Goal: Information Seeking & Learning: Learn about a topic

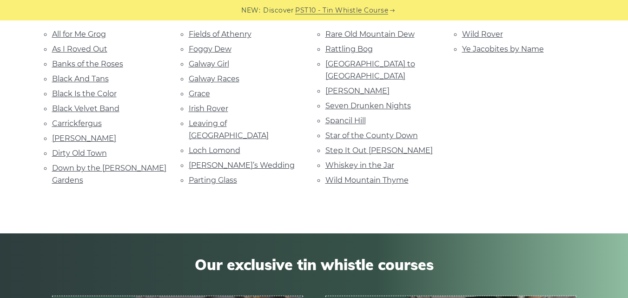
scroll to position [235, 0]
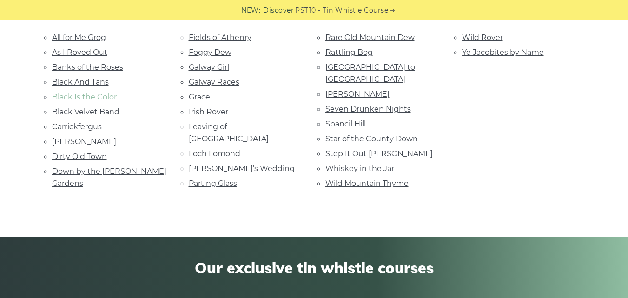
click at [102, 97] on link "Black Is the Color" at bounding box center [84, 96] width 65 height 9
click at [112, 113] on link "Black Velvet Band" at bounding box center [85, 111] width 67 height 9
click at [89, 158] on link "Dirty Old Town" at bounding box center [79, 156] width 55 height 9
click at [212, 36] on link "Fields of Athenry" at bounding box center [220, 37] width 63 height 9
click at [229, 55] on link "Foggy Dew" at bounding box center [210, 52] width 43 height 9
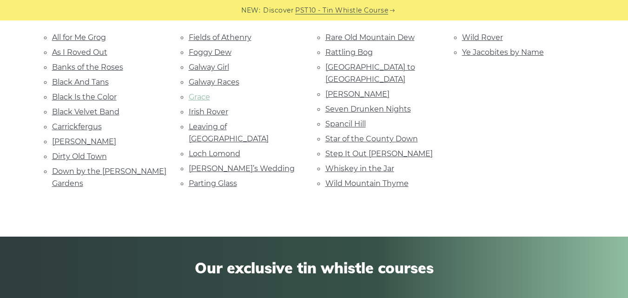
click at [207, 99] on link "Grace" at bounding box center [199, 96] width 21 height 9
click at [244, 128] on link "Leaving of Liverpool" at bounding box center [229, 132] width 80 height 21
click at [218, 179] on link "Parting Glass" at bounding box center [213, 183] width 48 height 9
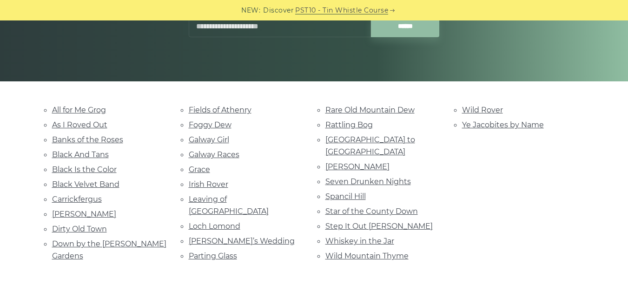
scroll to position [166, 0]
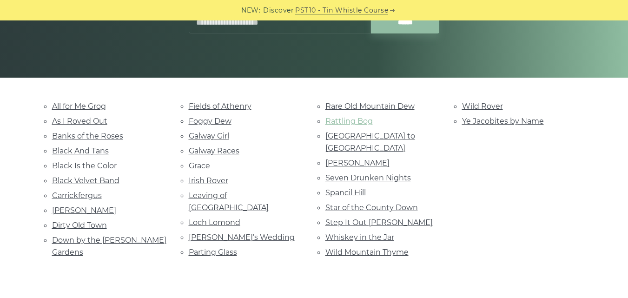
click at [365, 122] on link "Rattling Bog" at bounding box center [348, 121] width 47 height 9
click at [364, 188] on link "Spancil Hill" at bounding box center [345, 192] width 40 height 9
click at [373, 201] on li "Star of the County Down" at bounding box center [382, 207] width 114 height 13
click at [376, 203] on link "Star of the County Down" at bounding box center [371, 207] width 92 height 9
click at [373, 218] on link "Step It Out Mary" at bounding box center [378, 222] width 107 height 9
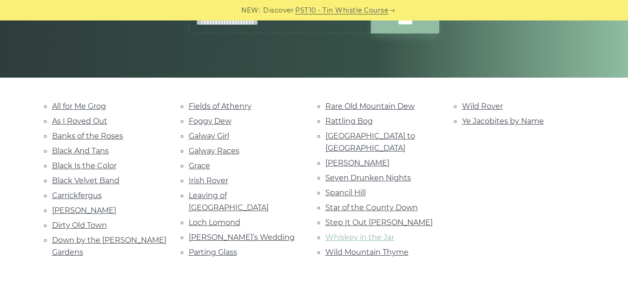
click at [350, 233] on link "Whiskey in the Jar" at bounding box center [359, 237] width 69 height 9
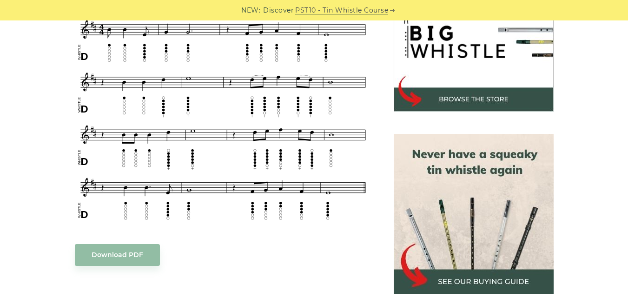
scroll to position [304, 0]
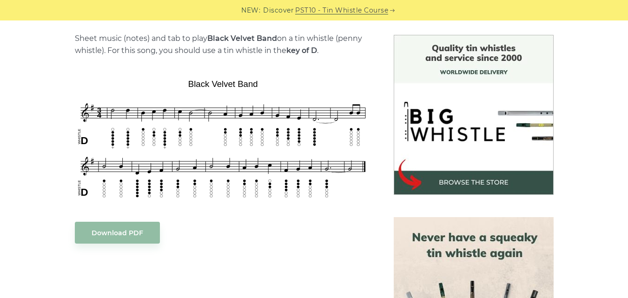
scroll to position [206, 0]
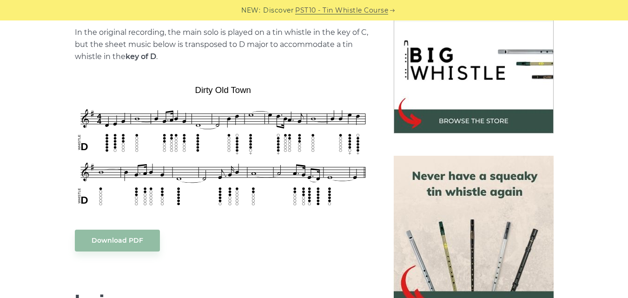
scroll to position [289, 0]
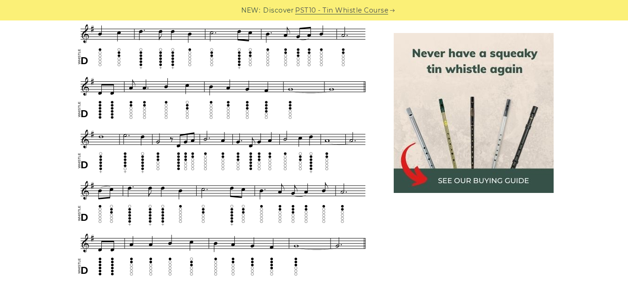
scroll to position [419, 0]
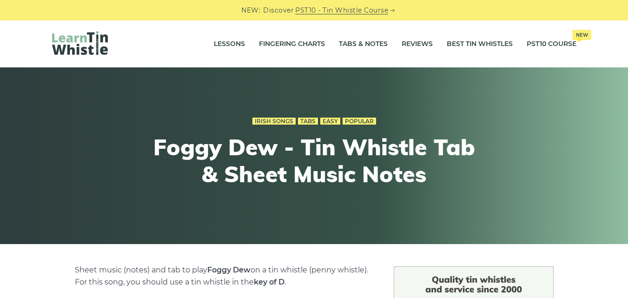
scroll to position [300, 0]
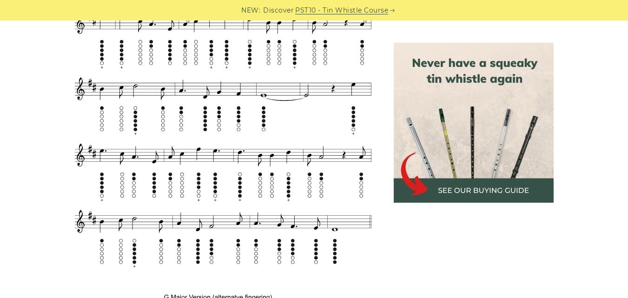
scroll to position [629, 0]
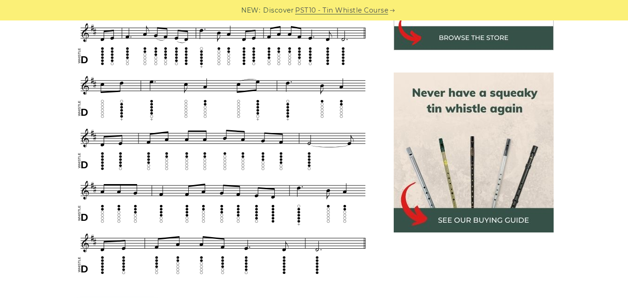
scroll to position [437, 0]
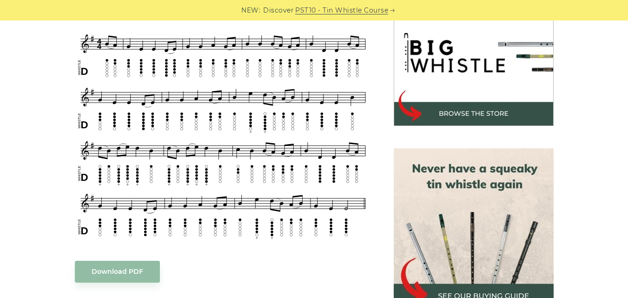
scroll to position [304, 0]
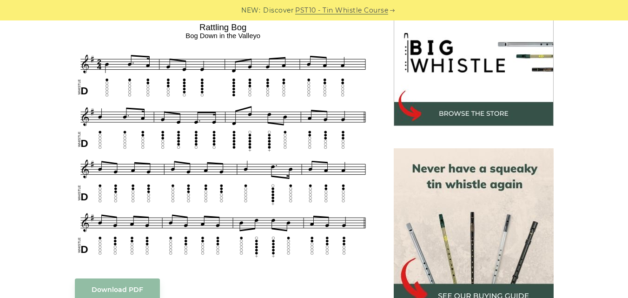
scroll to position [304, 0]
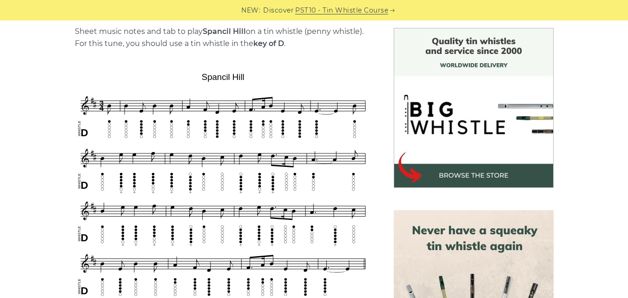
scroll to position [293, 0]
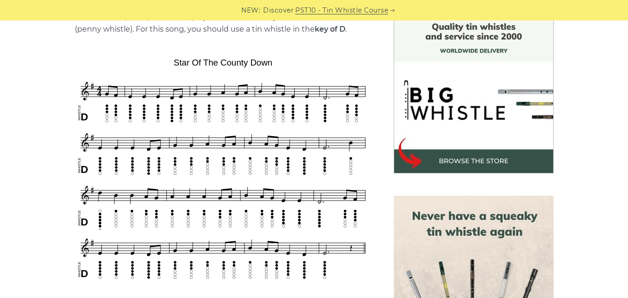
scroll to position [275, 0]
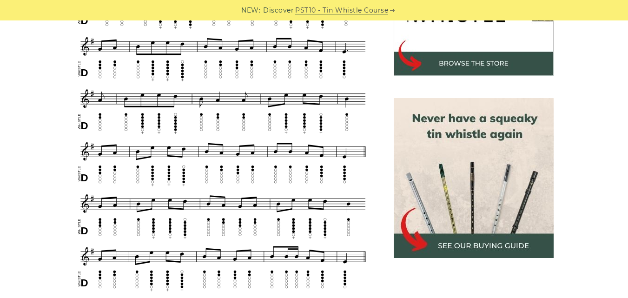
scroll to position [362, 0]
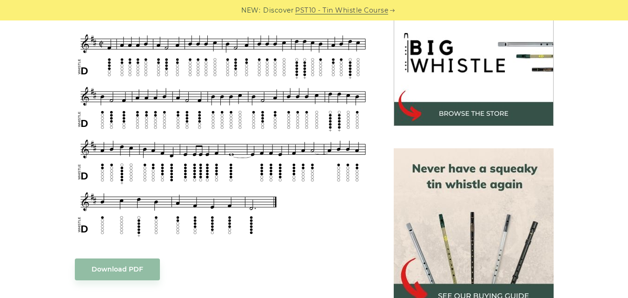
scroll to position [297, 0]
